Goal: Task Accomplishment & Management: Manage account settings

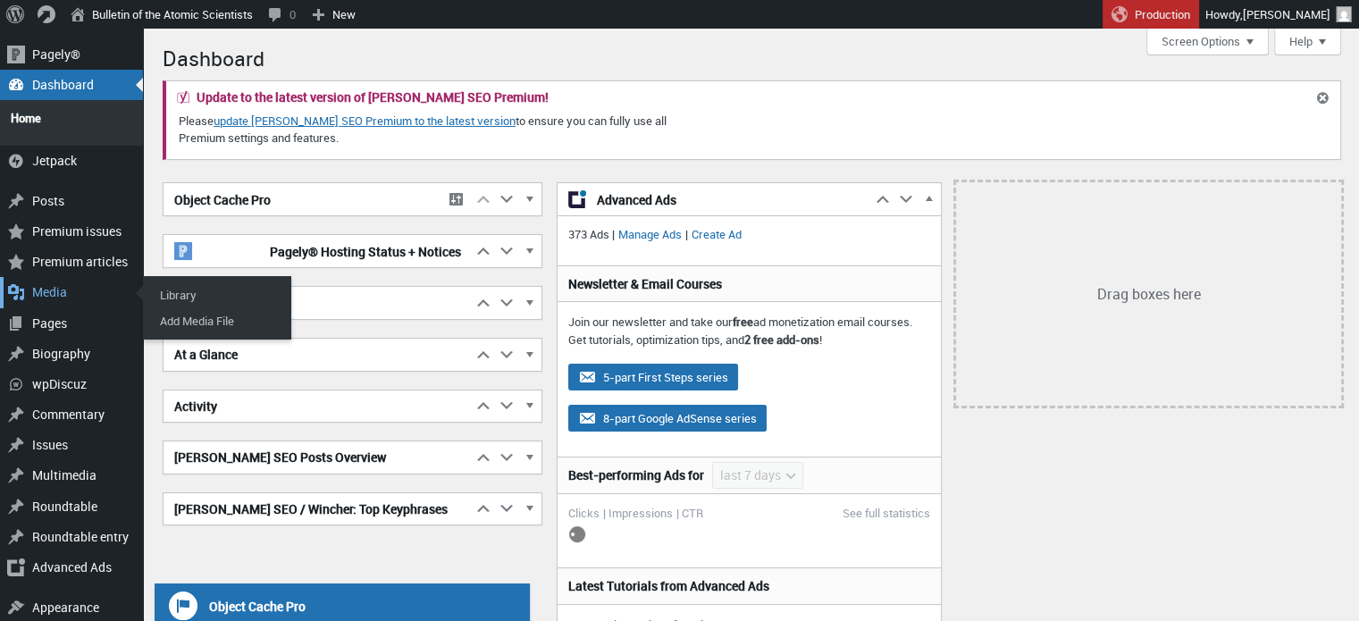
click at [62, 281] on div "Media" at bounding box center [71, 292] width 143 height 30
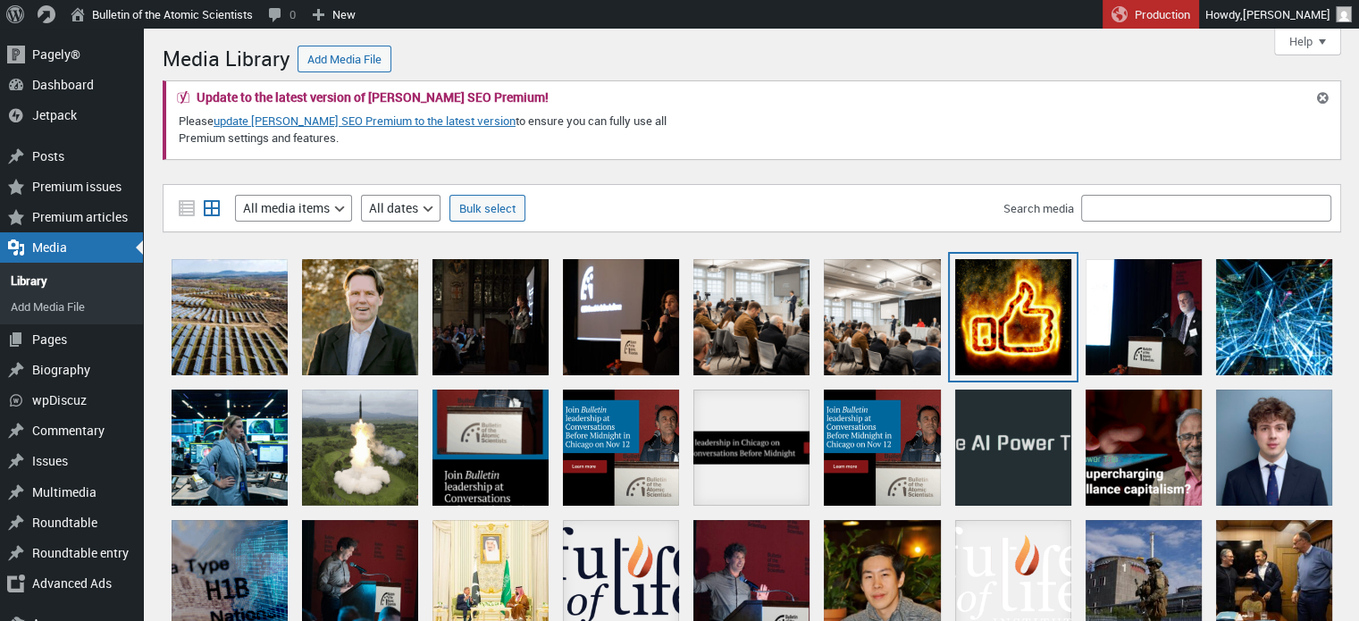
click at [1018, 292] on div "fire-thumbs-up" at bounding box center [1013, 317] width 116 height 116
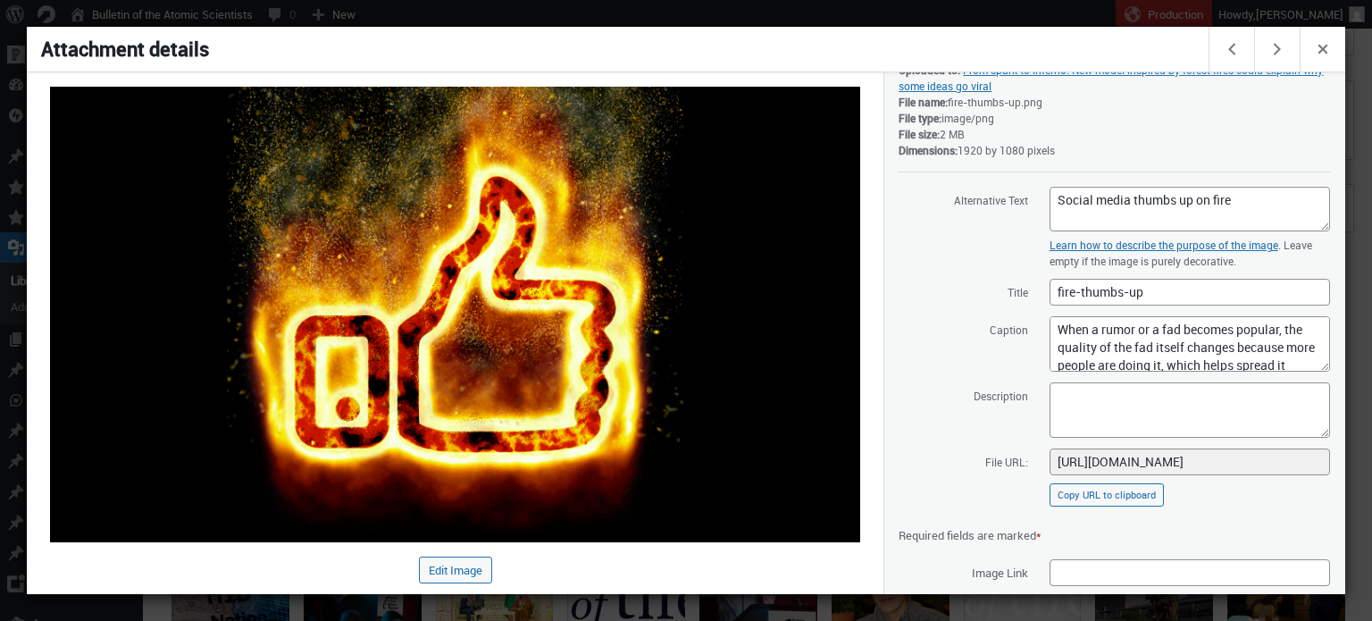
scroll to position [179, 0]
